Goal: Entertainment & Leisure: Consume media (video, audio)

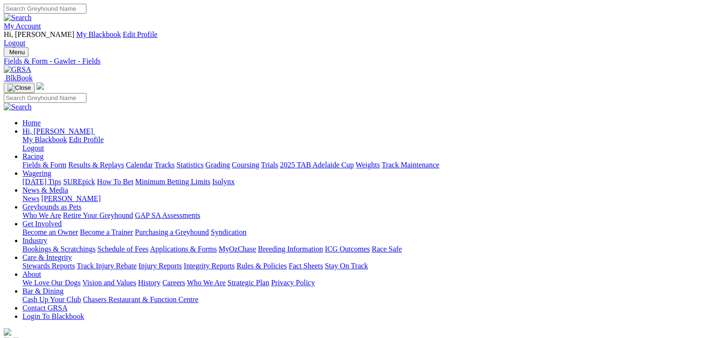
click at [120, 161] on link "Results & Replays" at bounding box center [96, 165] width 56 height 8
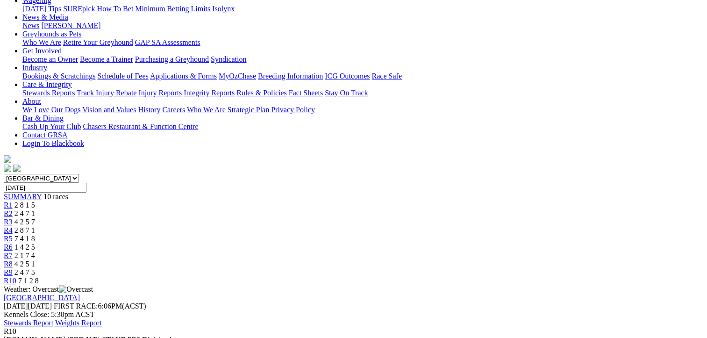
scroll to position [187, 0]
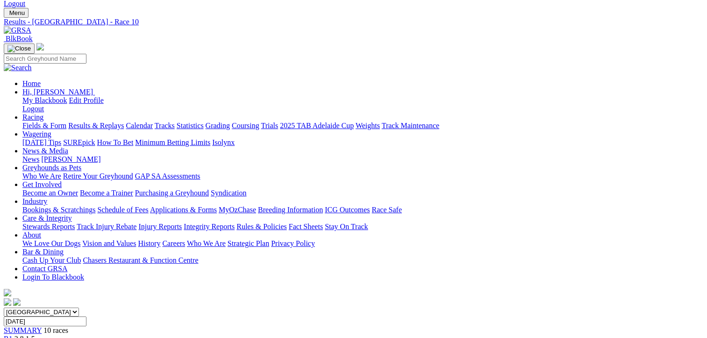
scroll to position [0, 0]
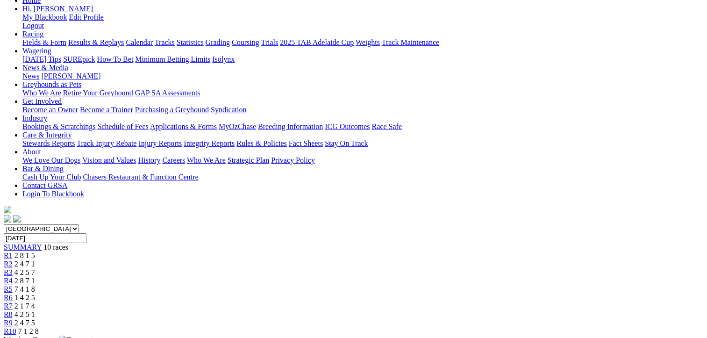
scroll to position [140, 0]
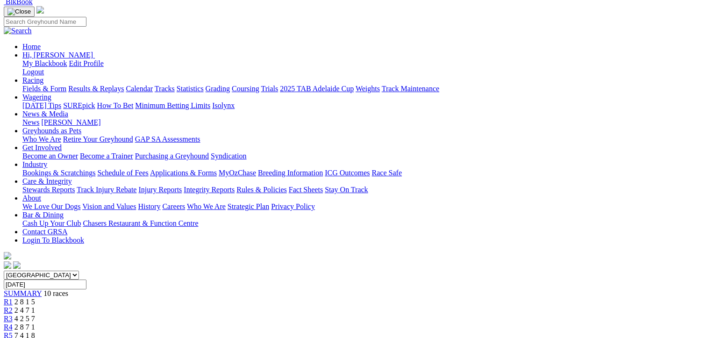
scroll to position [0, 0]
